Goal: Information Seeking & Learning: Understand process/instructions

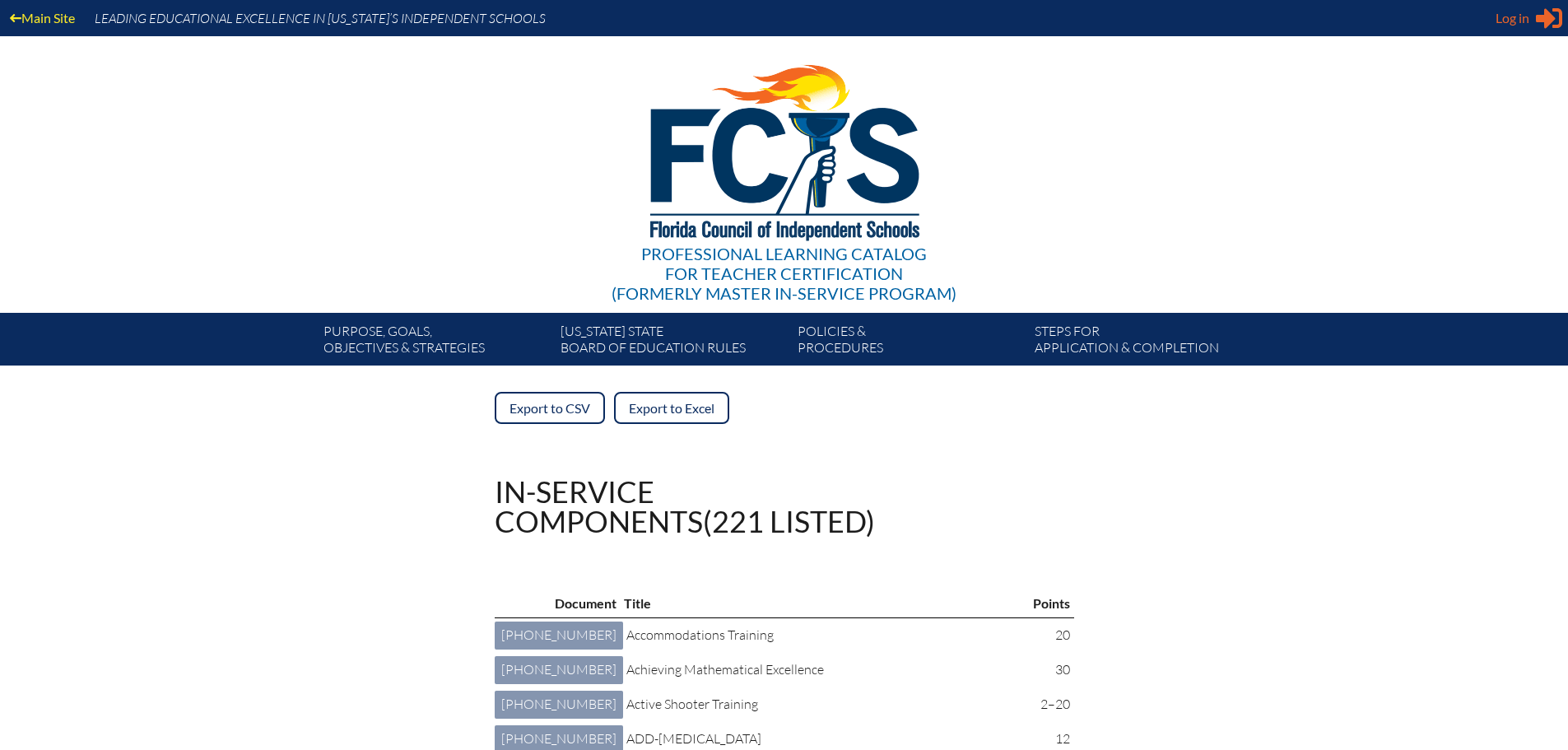
click at [1520, 18] on span "Log in" at bounding box center [1513, 18] width 34 height 20
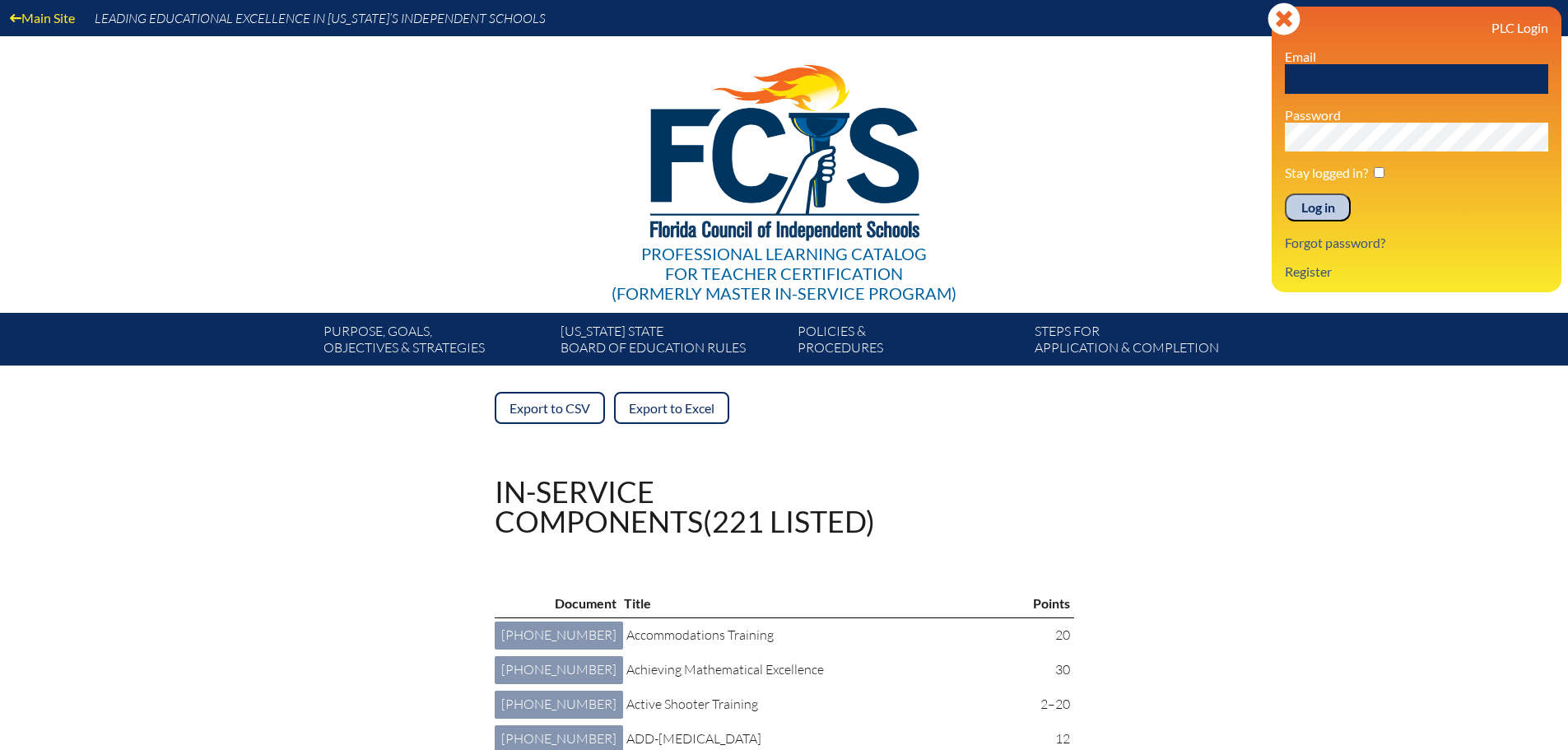
click at [1340, 66] on input "text" at bounding box center [1417, 79] width 263 height 30
type input "kelley.hook@thebenjaminschool.org"
click at [1380, 171] on input "checkbox" at bounding box center [1380, 172] width 11 height 11
checkbox input "true"
click at [1325, 211] on input "Log in" at bounding box center [1318, 207] width 66 height 28
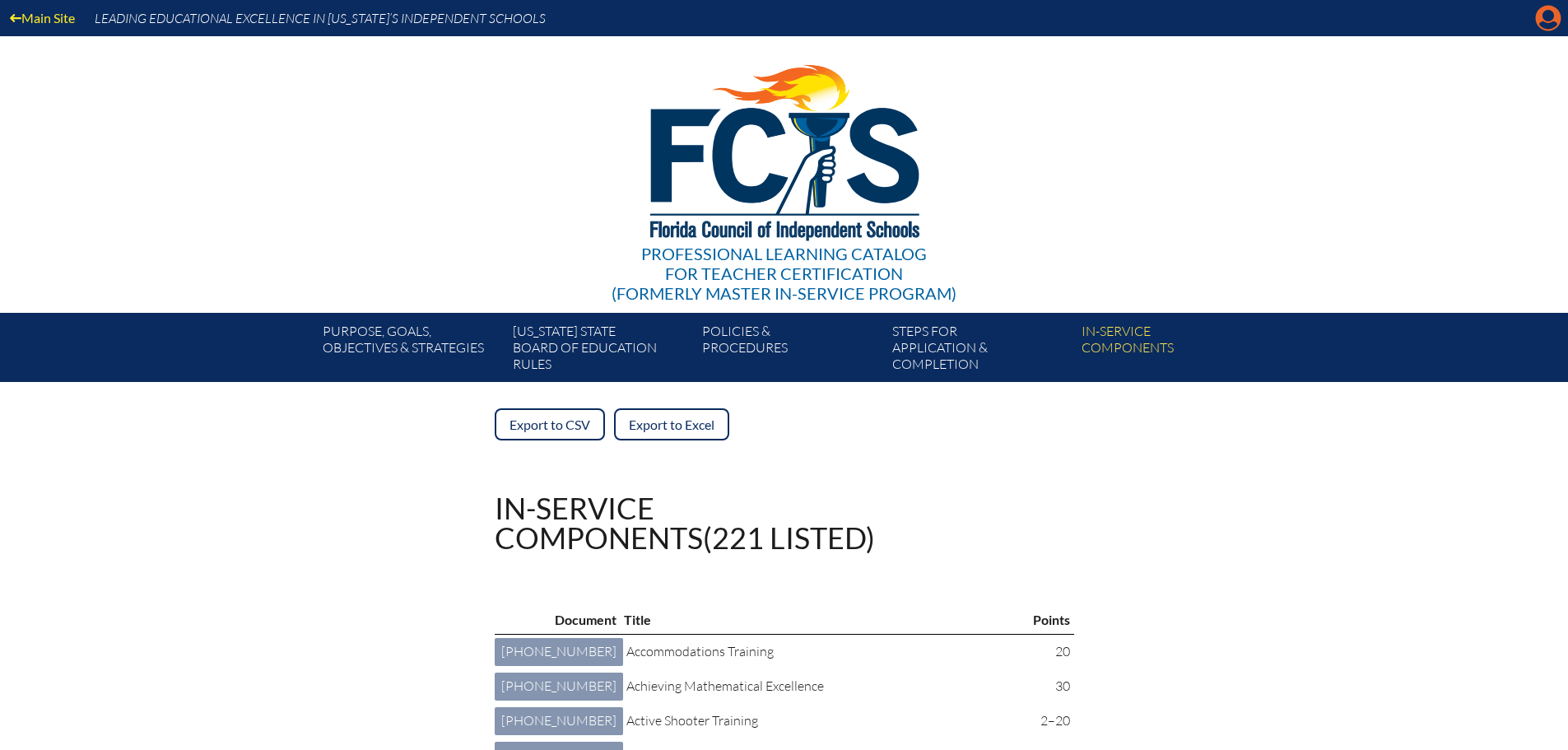
click at [1548, 20] on icon "Manage account" at bounding box center [1548, 18] width 26 height 26
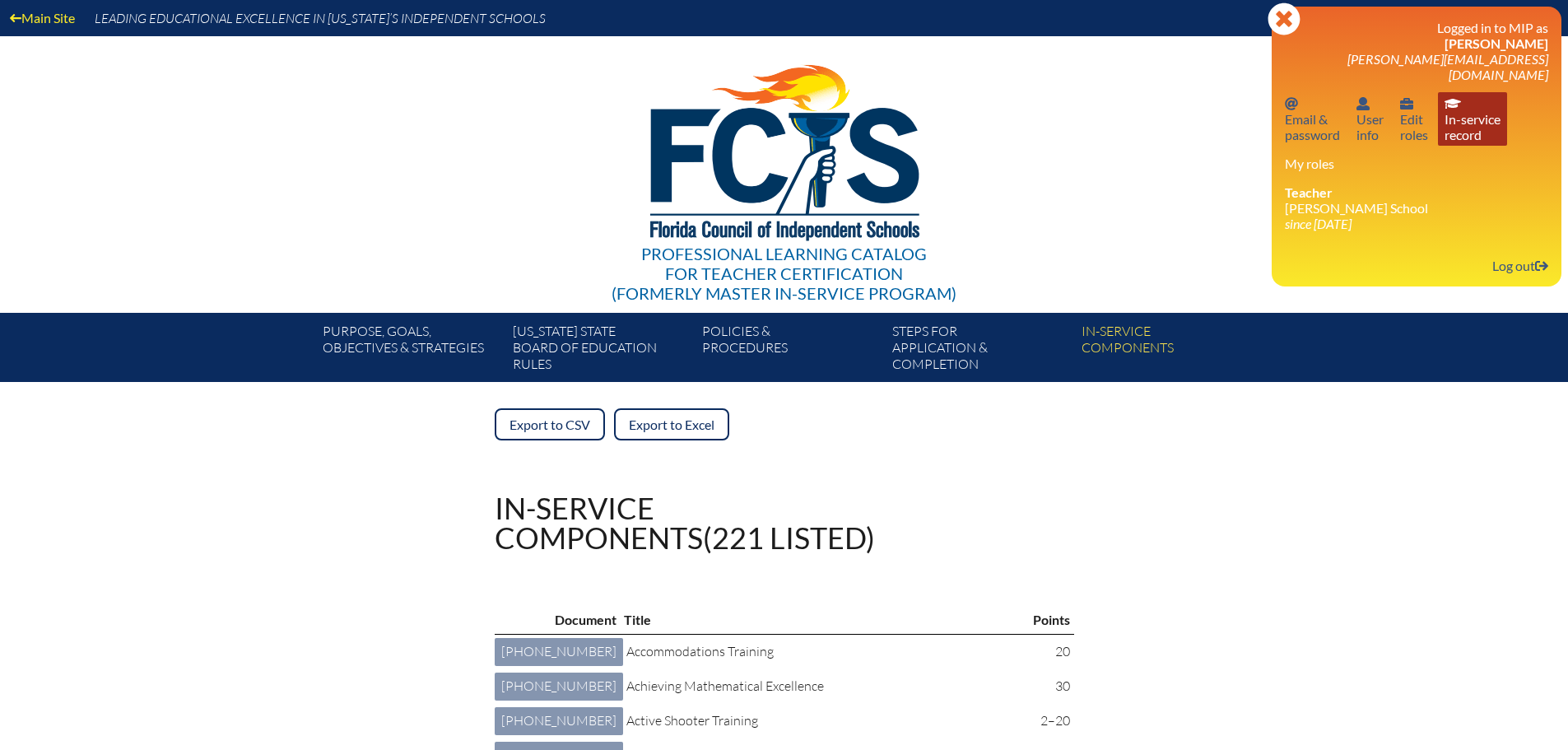
click at [1460, 114] on link "In-service record In-service record" at bounding box center [1472, 119] width 69 height 54
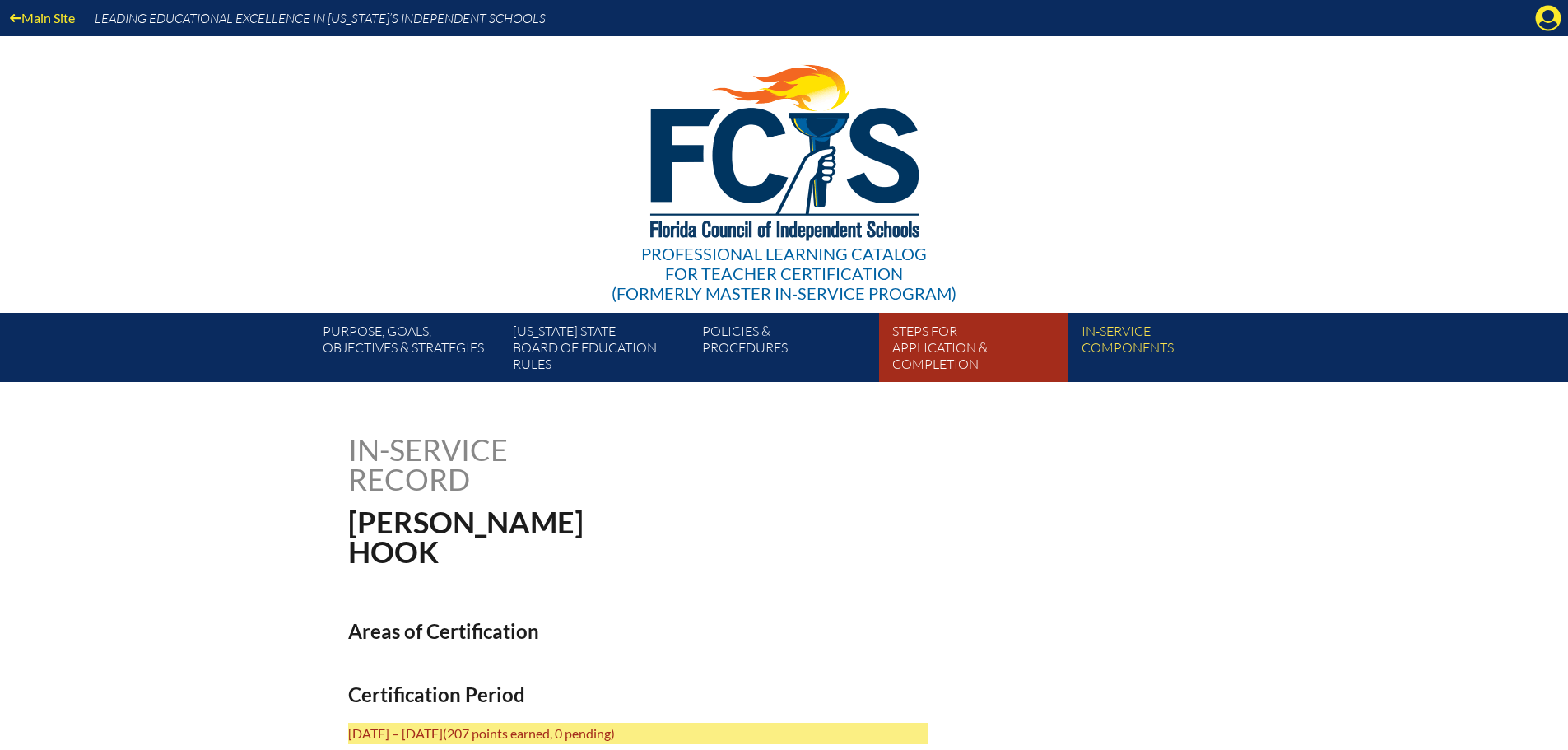
click at [943, 346] on link "Steps for application & completion" at bounding box center [980, 351] width 189 height 63
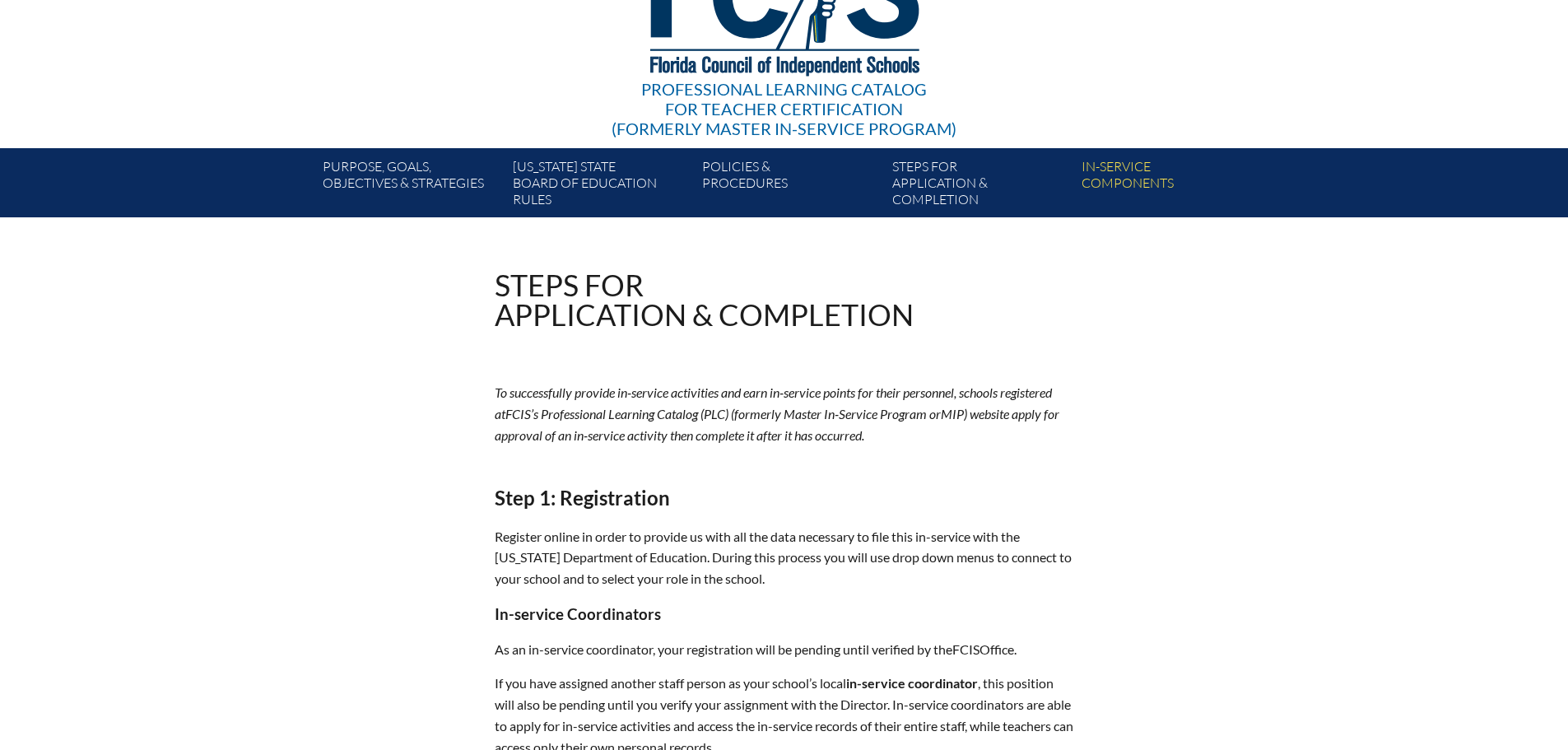
scroll to position [577, 0]
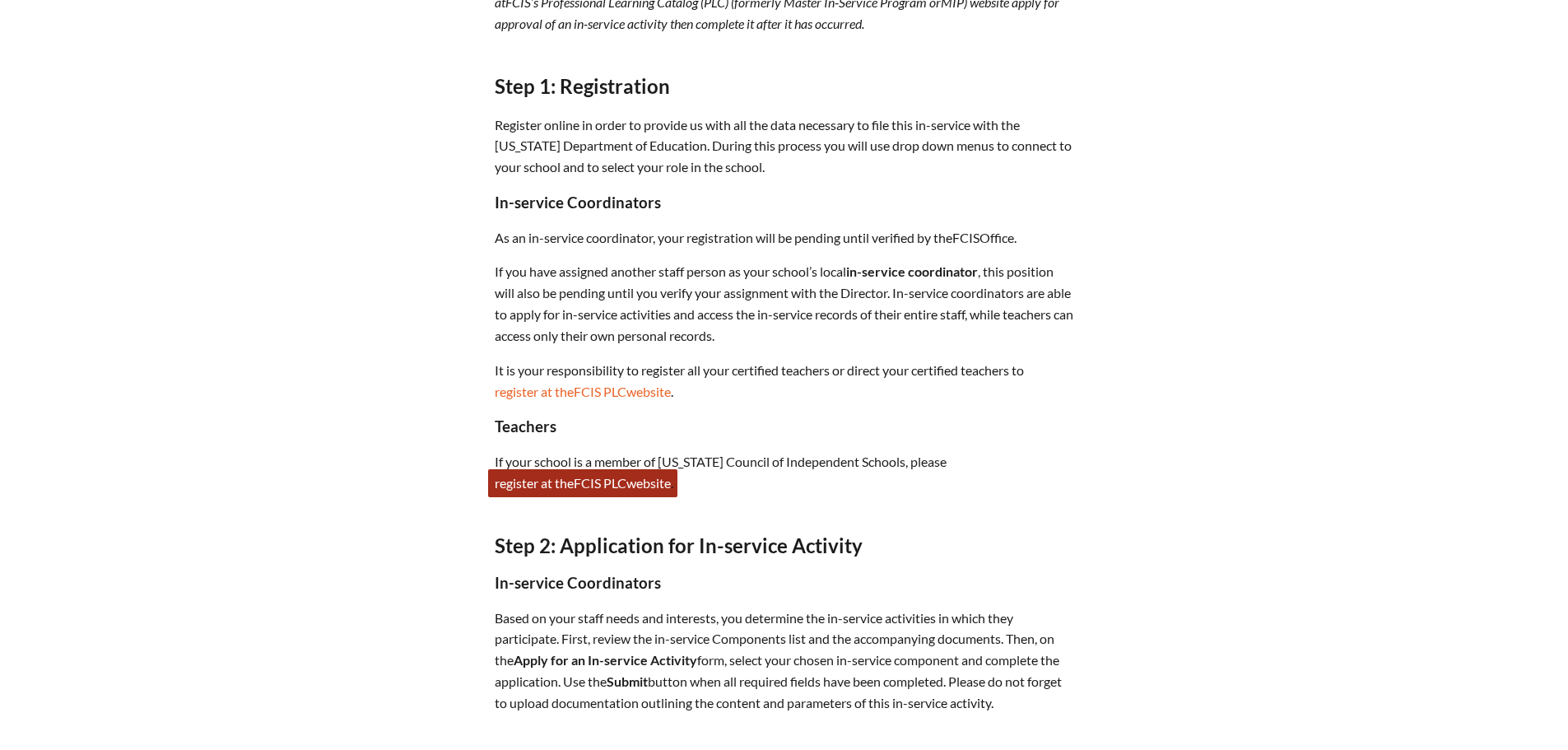
click at [614, 476] on span "PLC" at bounding box center [615, 483] width 23 height 15
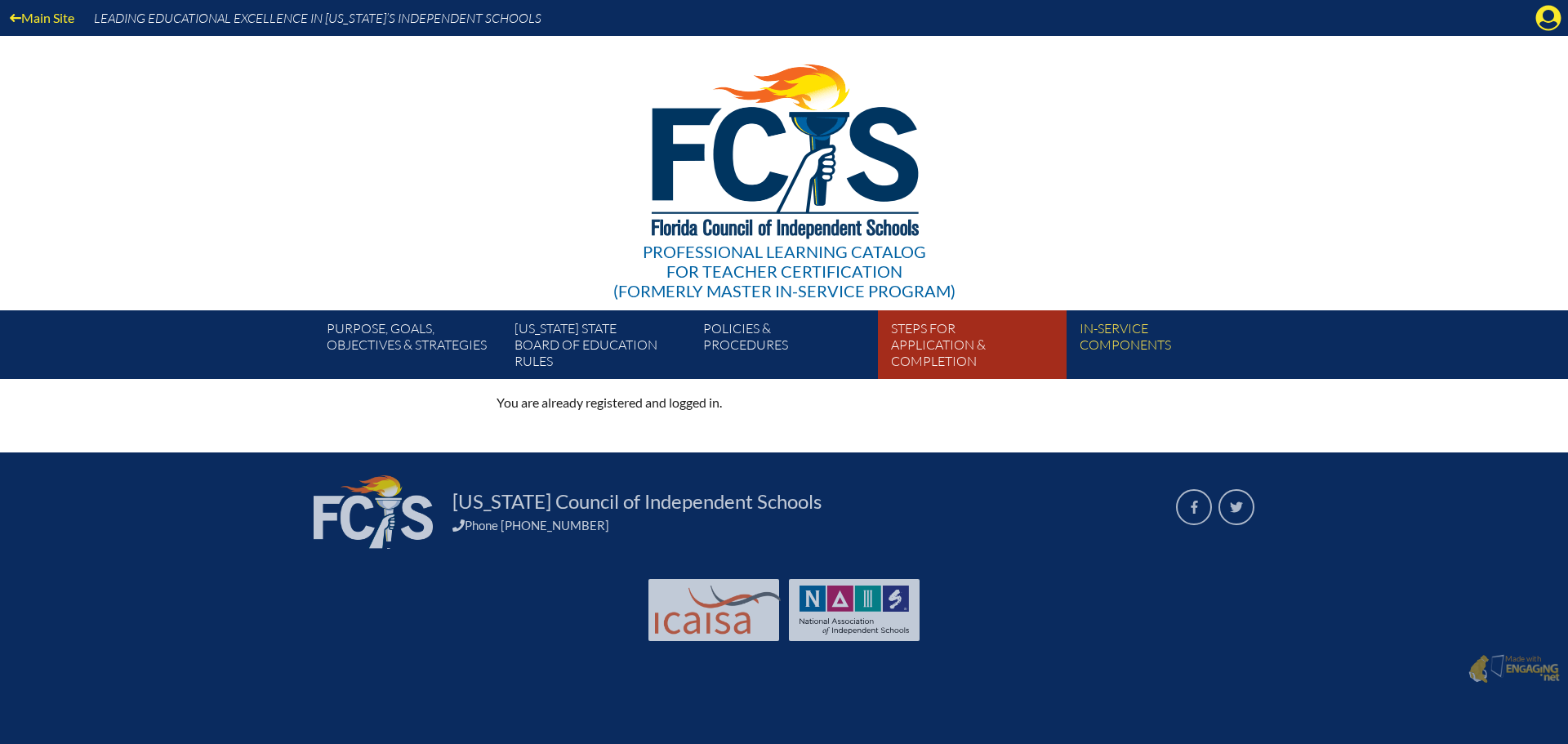
click at [912, 344] on link "Steps for application & completion" at bounding box center [978, 348] width 188 height 62
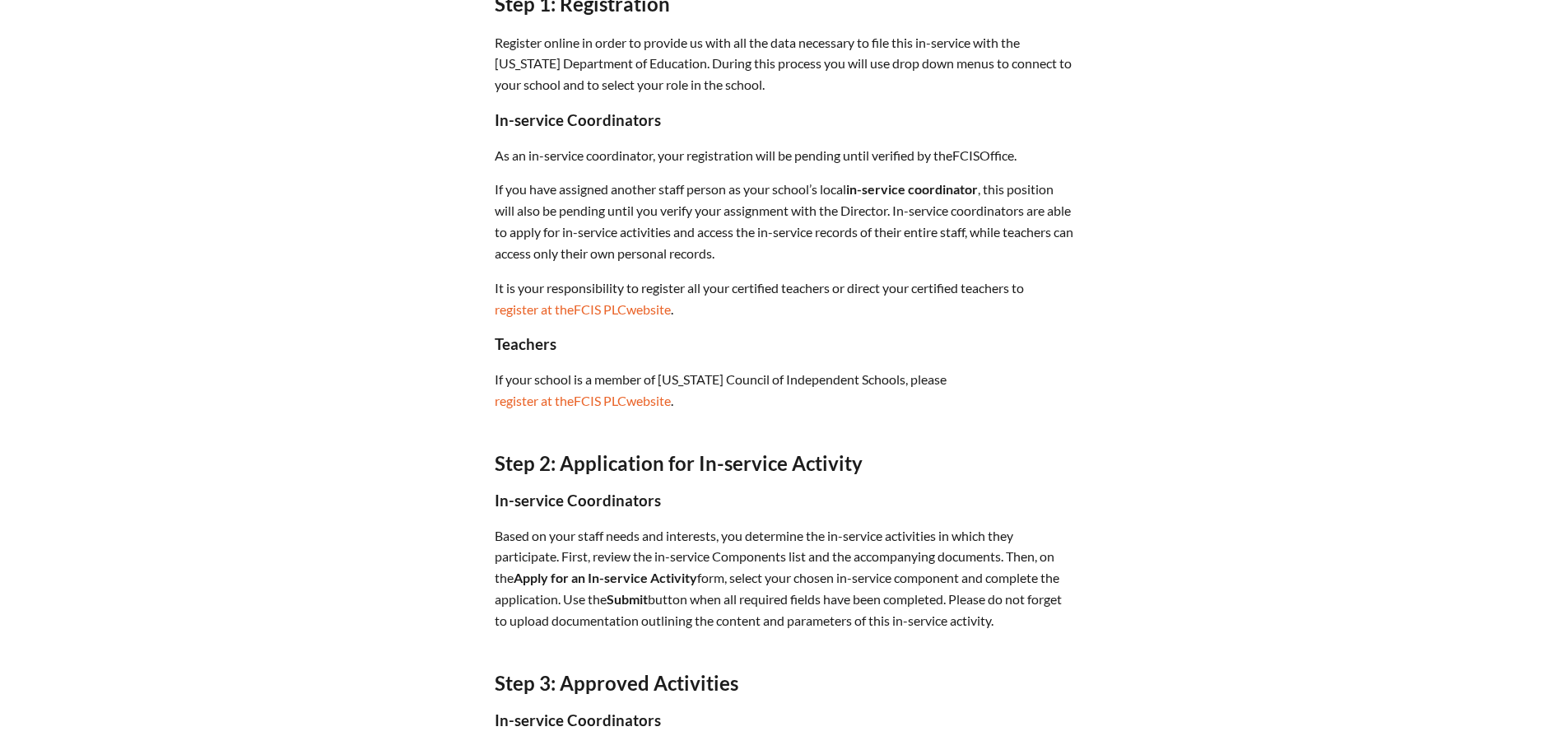
scroll to position [82, 0]
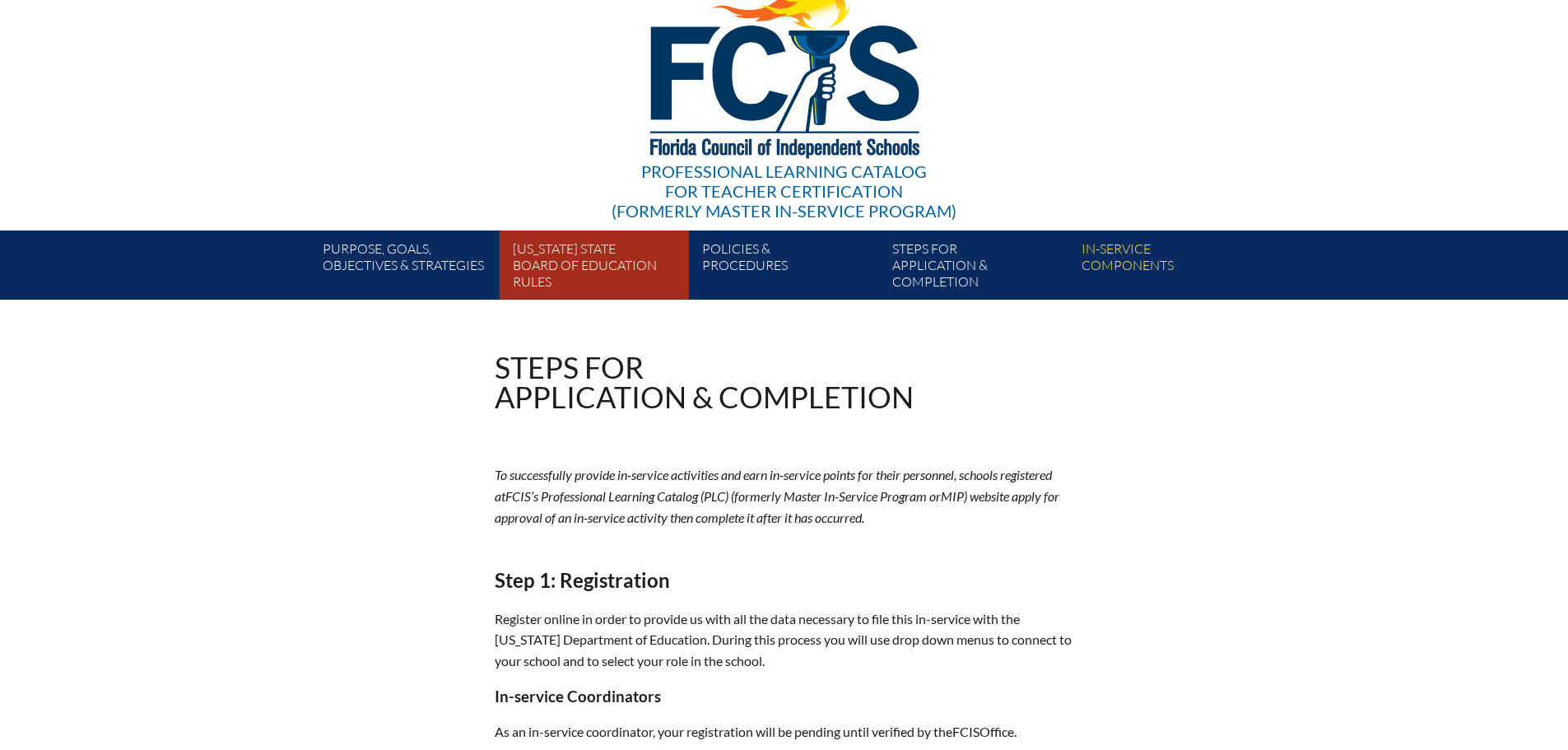
click at [552, 255] on link "Florida State Board of Education rules" at bounding box center [600, 268] width 189 height 63
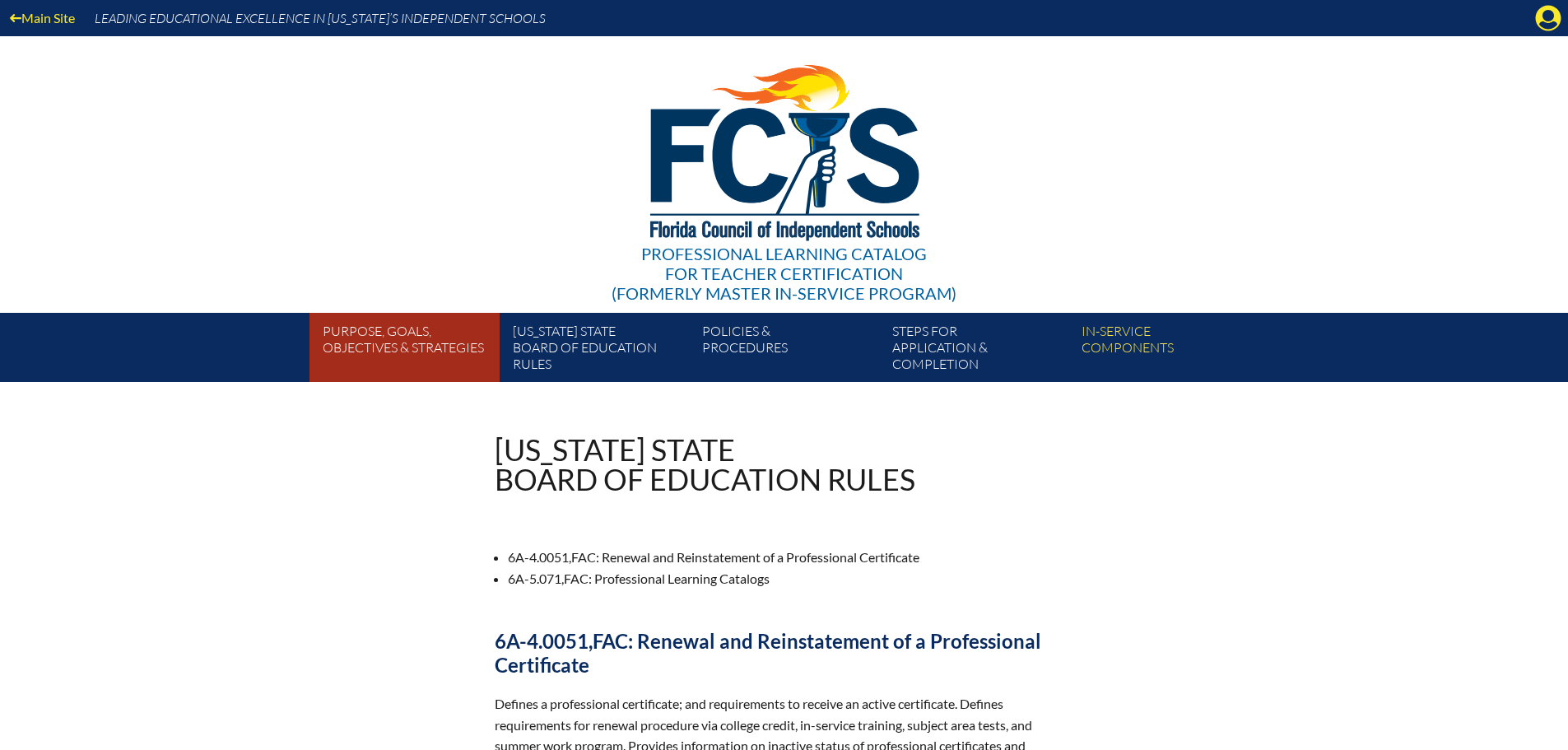
click at [379, 341] on link "Purpose, goals, objectives & strategies" at bounding box center [410, 351] width 189 height 63
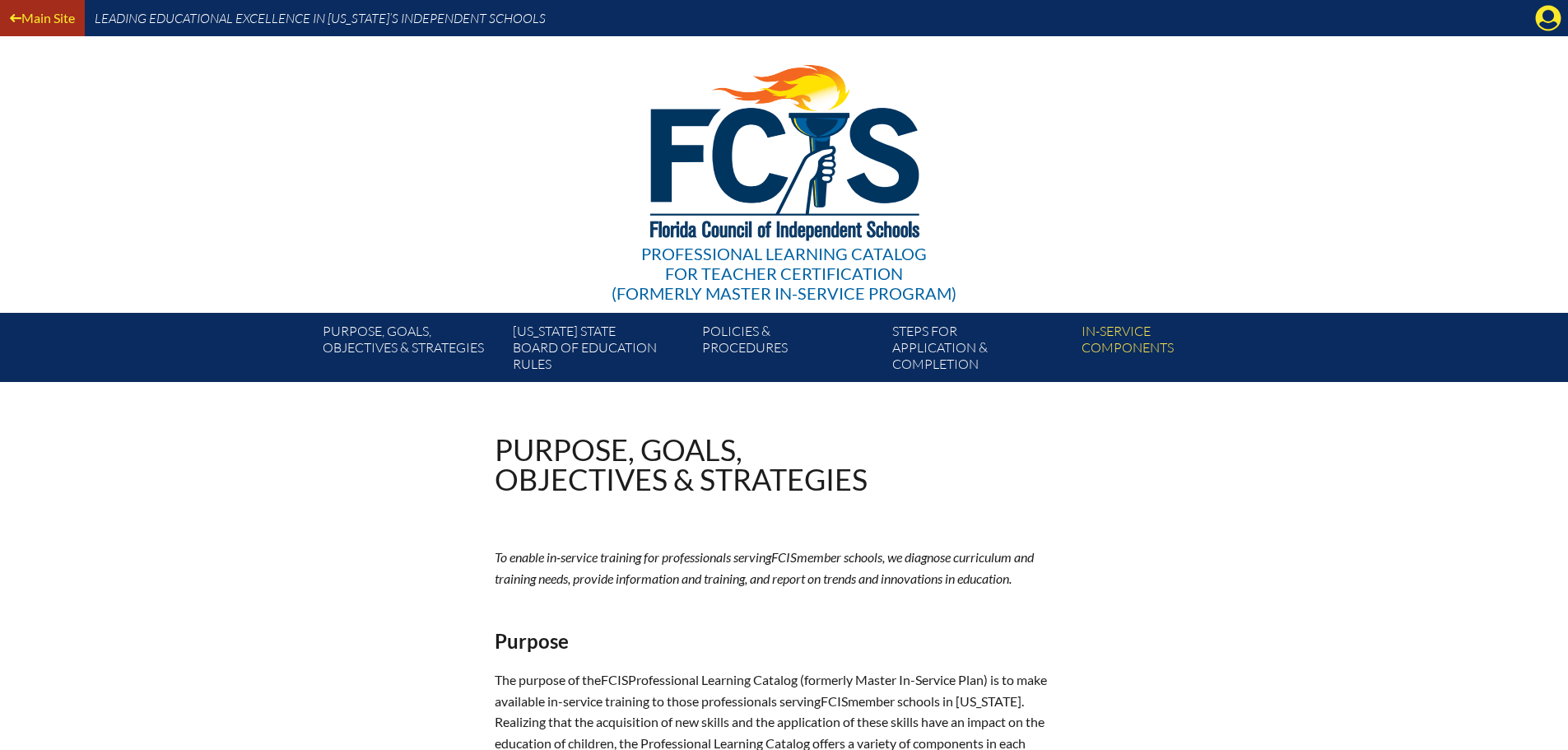
click at [37, 21] on link "Main Site" at bounding box center [42, 18] width 78 height 22
